Goal: Task Accomplishment & Management: Use online tool/utility

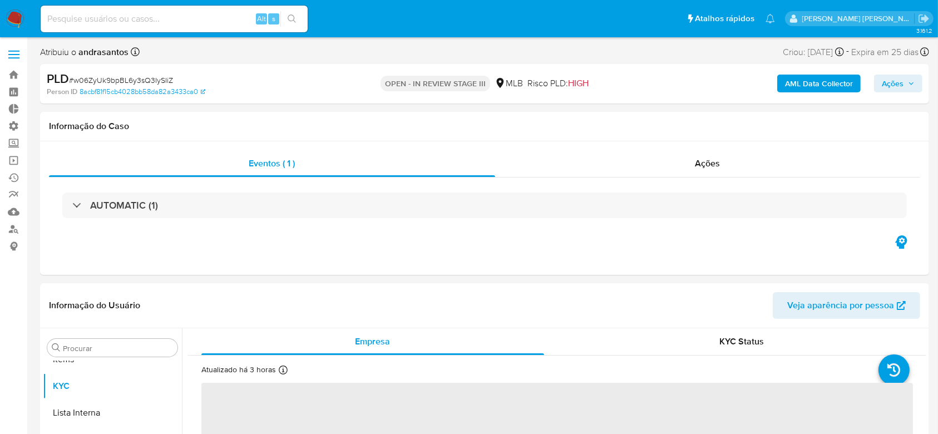
scroll to position [577, 0]
select select "10"
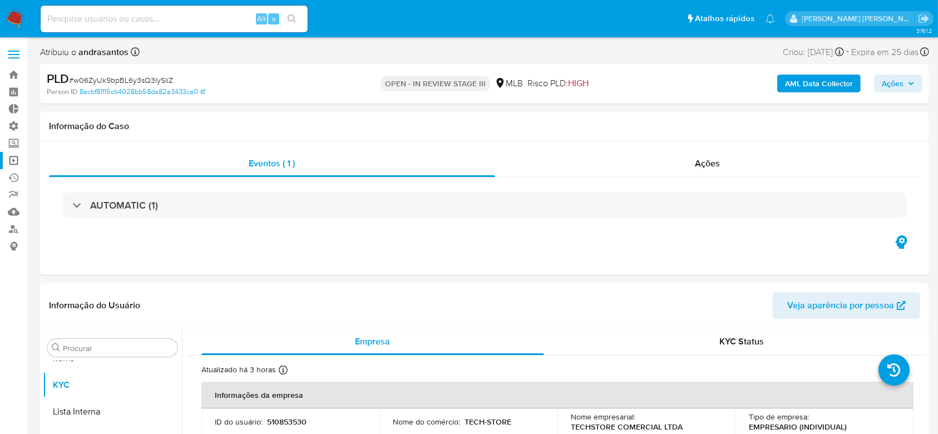
click at [18, 162] on link "Operações em massa" at bounding box center [66, 160] width 132 height 17
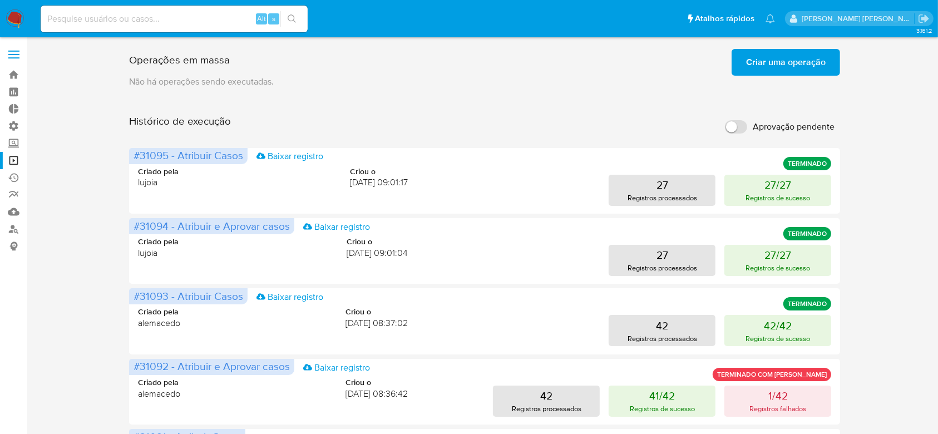
click at [770, 70] on span "Criar uma operação" at bounding box center [786, 62] width 80 height 24
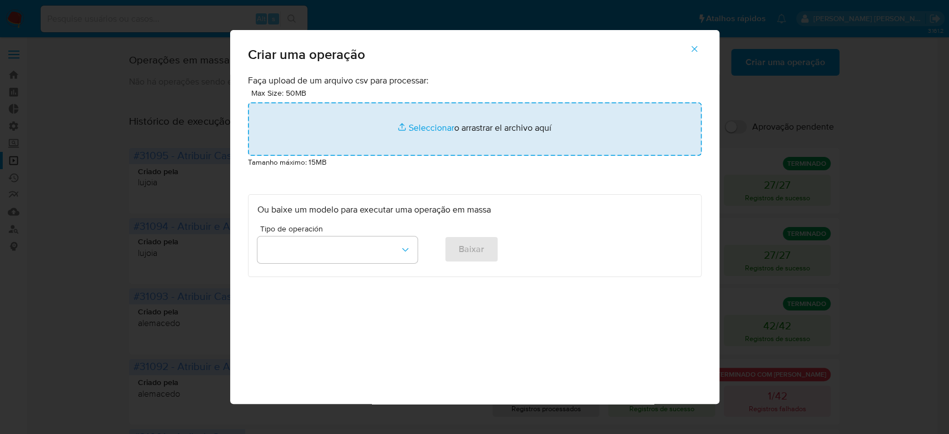
click at [420, 122] on input "file" at bounding box center [475, 128] width 454 height 53
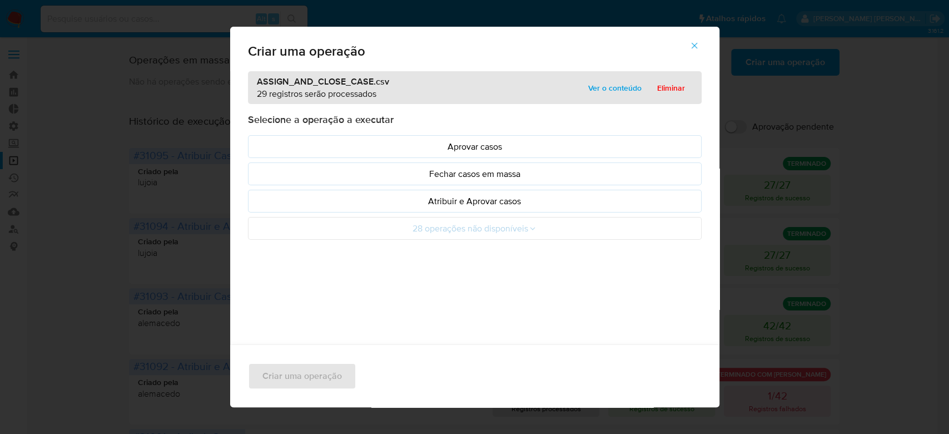
click at [597, 86] on span "Ver o conteúdo" at bounding box center [614, 88] width 53 height 16
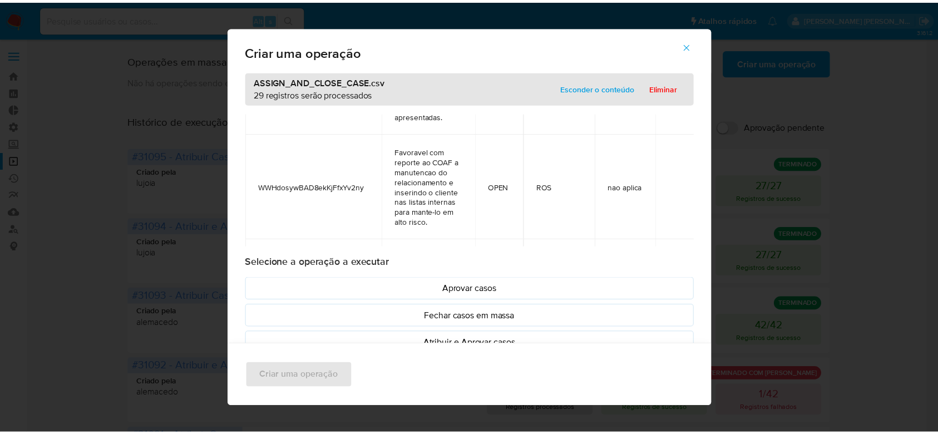
scroll to position [563, 0]
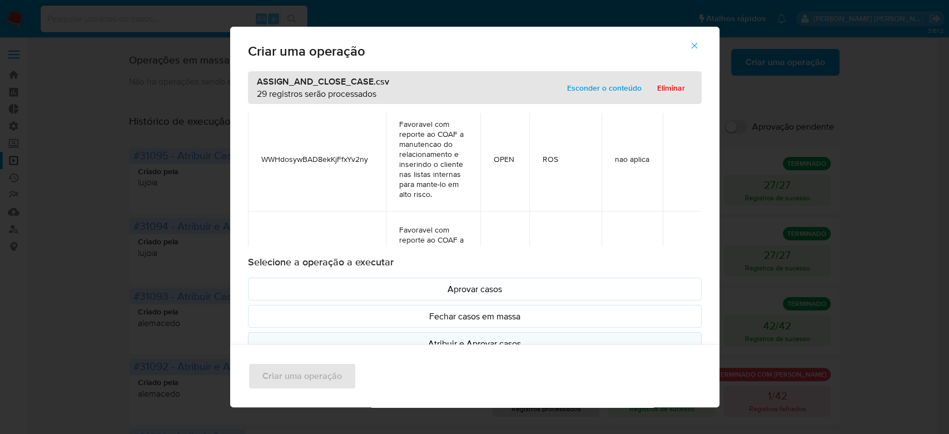
click at [488, 340] on p "Atribuir e Aprovar casos" at bounding box center [474, 343] width 435 height 13
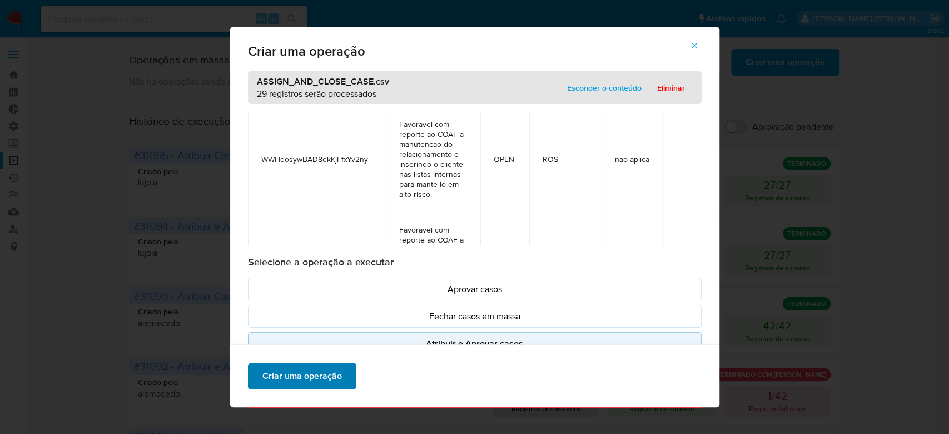
click at [269, 380] on span "Criar uma operação" at bounding box center [302, 376] width 80 height 24
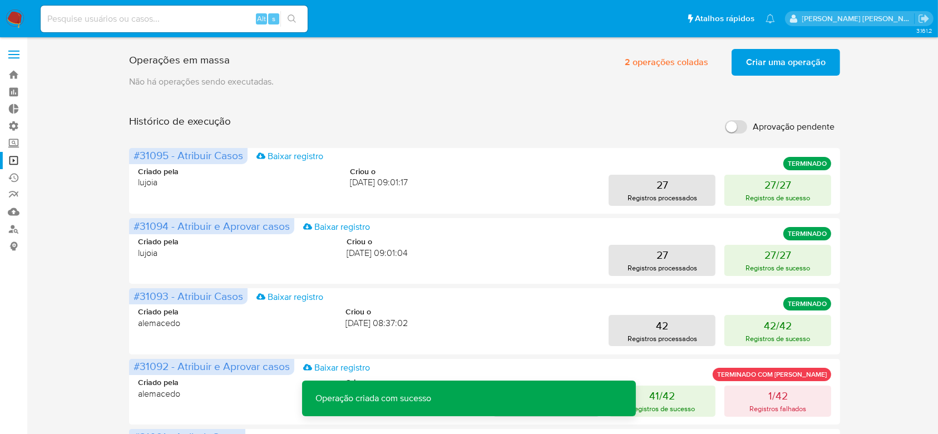
click at [803, 50] on span "Criar uma operação" at bounding box center [786, 62] width 80 height 24
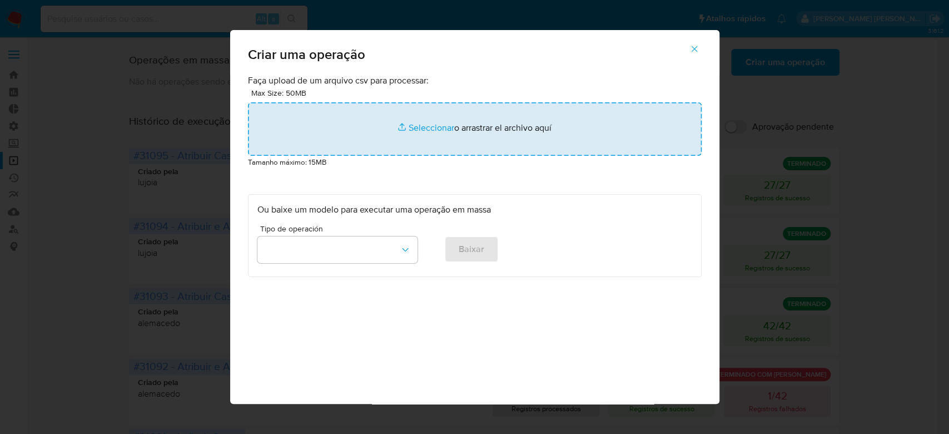
click at [425, 127] on input "file" at bounding box center [475, 128] width 454 height 53
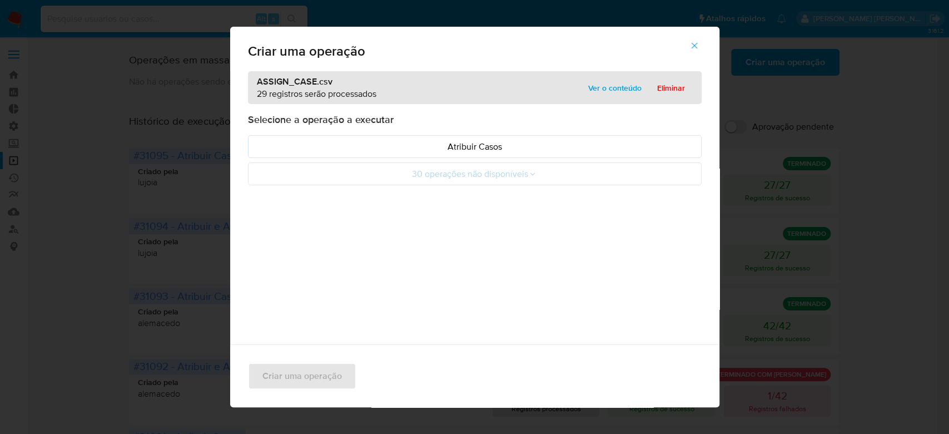
click at [612, 81] on span "Ver o conteúdo" at bounding box center [614, 88] width 53 height 16
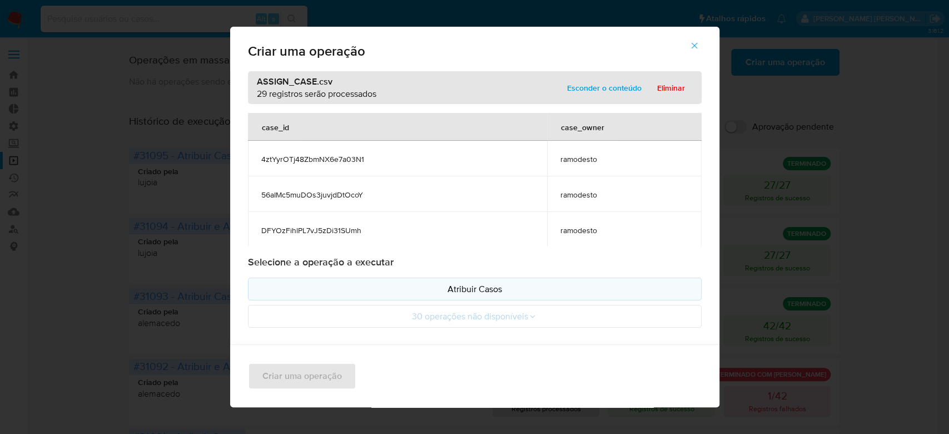
click at [469, 285] on p "Atribuir Casos" at bounding box center [474, 288] width 435 height 13
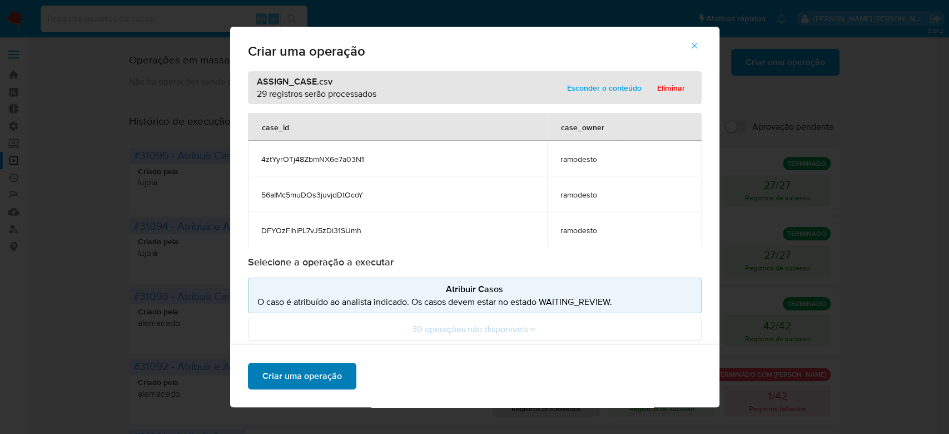
click at [287, 377] on span "Criar uma operação" at bounding box center [302, 376] width 80 height 24
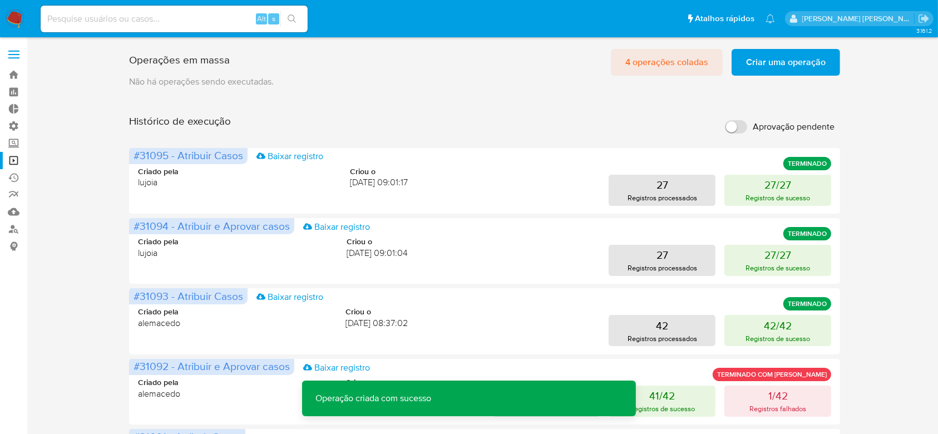
click at [634, 65] on span "4 operações coladas" at bounding box center [666, 62] width 83 height 24
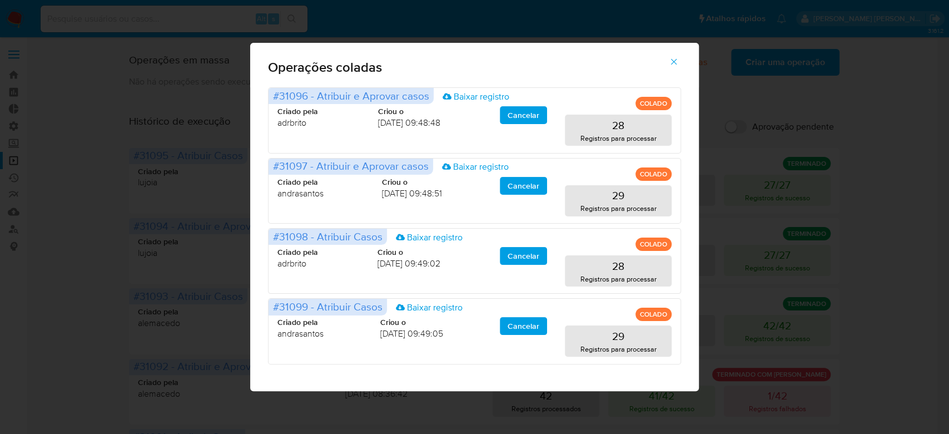
click at [676, 62] on icon "button" at bounding box center [674, 62] width 10 height 10
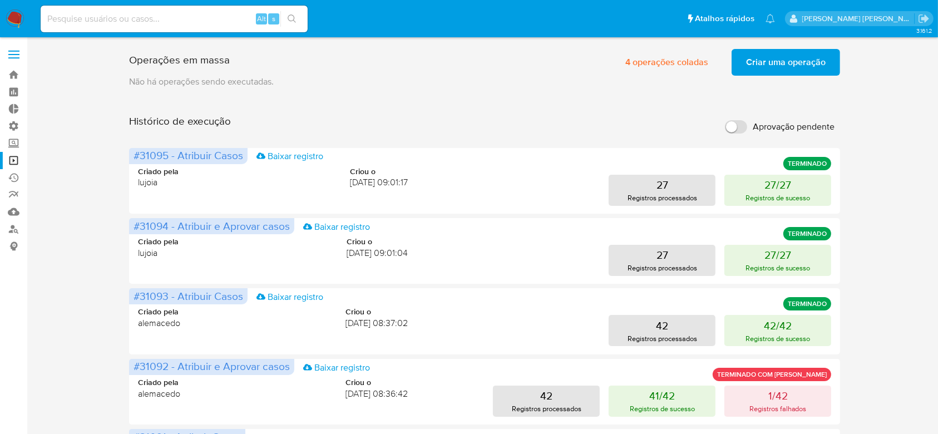
click at [197, 27] on div "Alt s" at bounding box center [174, 19] width 267 height 27
click at [237, 19] on input at bounding box center [174, 19] width 267 height 14
paste input "Lbsr0tjJVoyW5JQeYupdAcWd"
type input "Lbsr0tjJVoyW5JQeYupdAcWd"
